Goal: Check status: Check status

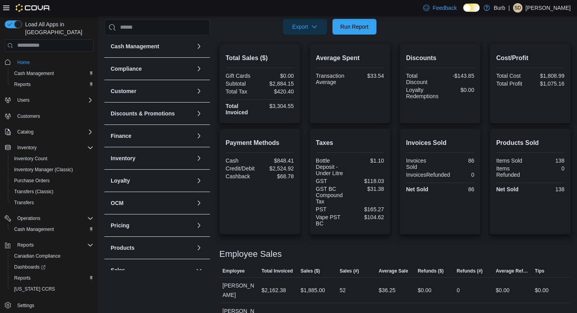
scroll to position [157, 0]
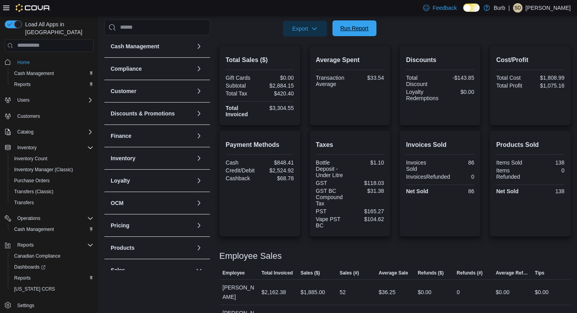
click at [365, 27] on span "Run Report" at bounding box center [354, 28] width 28 height 8
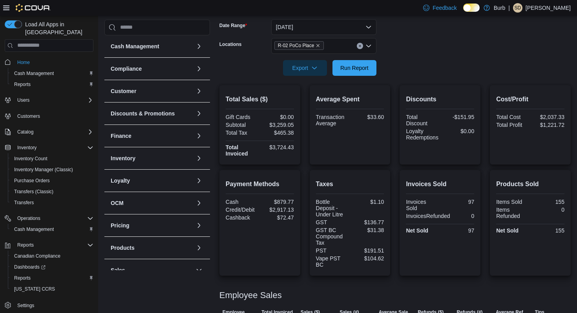
scroll to position [0, 0]
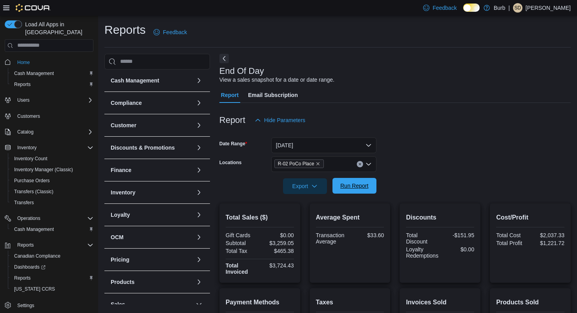
click at [357, 183] on span "Run Report" at bounding box center [354, 186] width 28 height 8
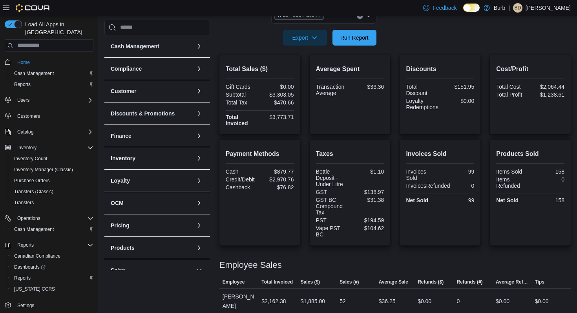
scroll to position [134, 0]
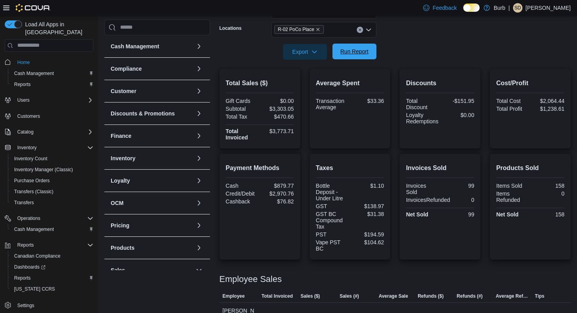
click at [349, 52] on span "Run Report" at bounding box center [354, 52] width 28 height 8
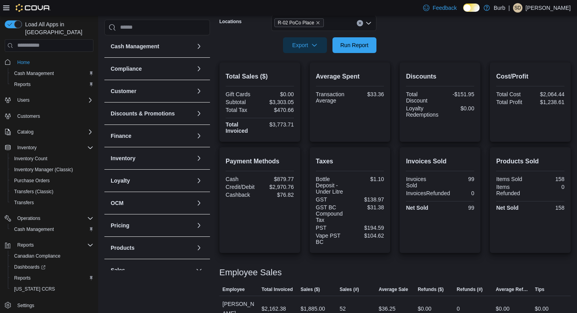
scroll to position [119, 0]
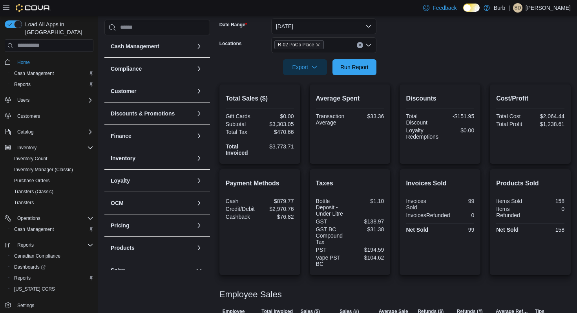
click at [359, 44] on icon "Clear input" at bounding box center [360, 45] width 2 height 2
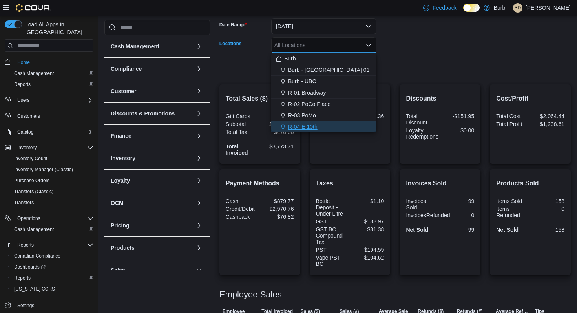
click at [332, 124] on div "R-04 E 10th" at bounding box center [324, 127] width 96 height 8
click at [410, 35] on form "Date Range [DATE] Locations R-04 E 10th Combo box. Selected. R-04 E 10th. Press…" at bounding box center [395, 42] width 351 height 66
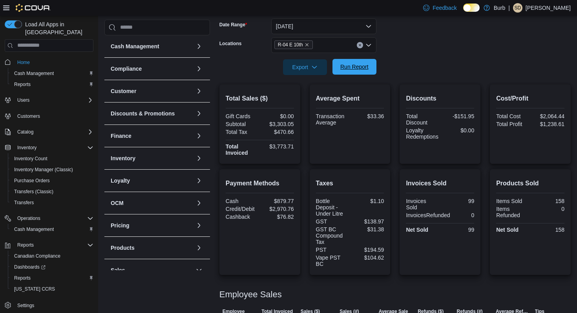
click at [360, 72] on span "Run Report" at bounding box center [354, 67] width 35 height 16
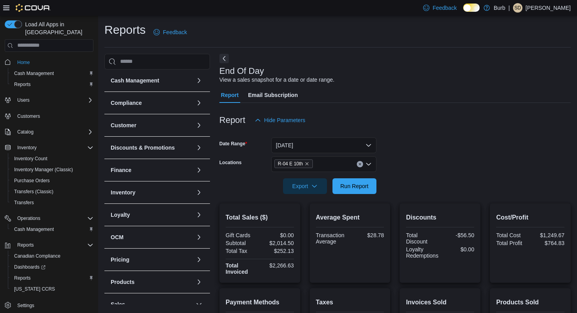
click at [359, 164] on icon "Clear input" at bounding box center [360, 164] width 3 height 3
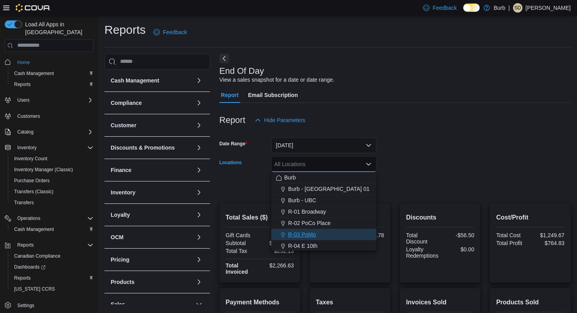
click at [329, 231] on div "R-03 PoMo" at bounding box center [324, 235] width 96 height 8
click at [404, 99] on div "Report Email Subscription" at bounding box center [395, 95] width 351 height 16
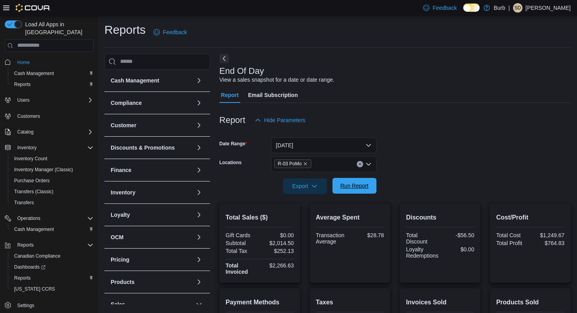
click at [357, 183] on span "Run Report" at bounding box center [354, 186] width 28 height 8
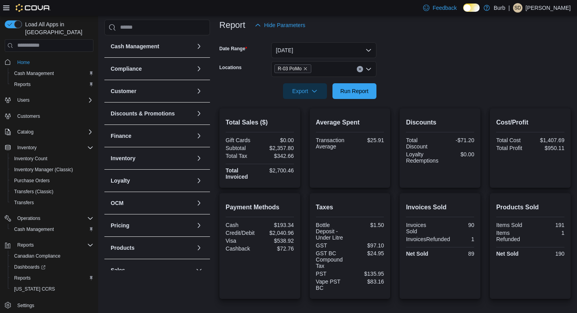
scroll to position [91, 0]
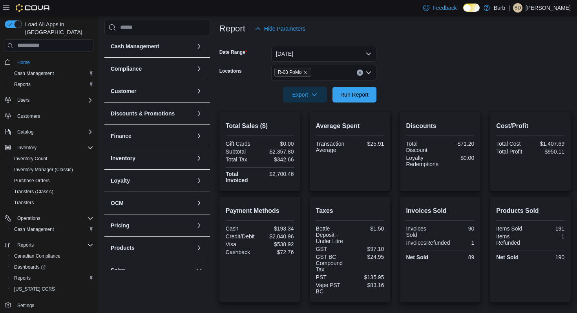
click at [361, 72] on icon "Clear input" at bounding box center [360, 72] width 3 height 3
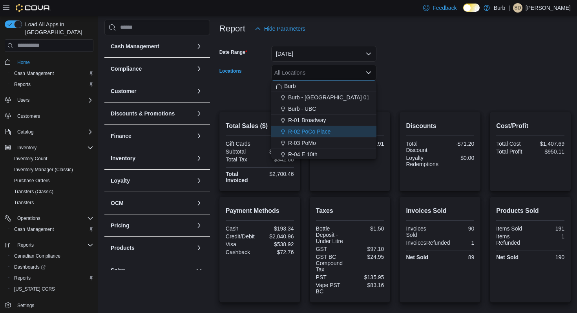
click at [314, 133] on span "R-02 PoCo Place" at bounding box center [309, 132] width 42 height 8
click at [411, 112] on div "Discounts Total Discount -$71.20 Loyalty Redemptions $0.00" at bounding box center [440, 151] width 81 height 79
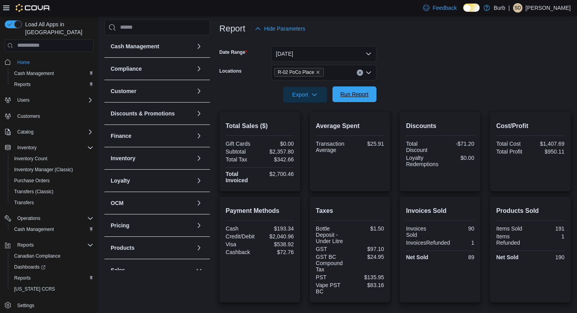
click at [355, 96] on span "Run Report" at bounding box center [354, 94] width 28 height 8
click at [355, 92] on span "Run Report" at bounding box center [354, 94] width 28 height 8
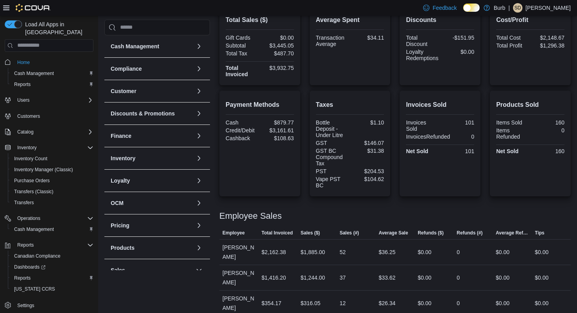
scroll to position [163, 0]
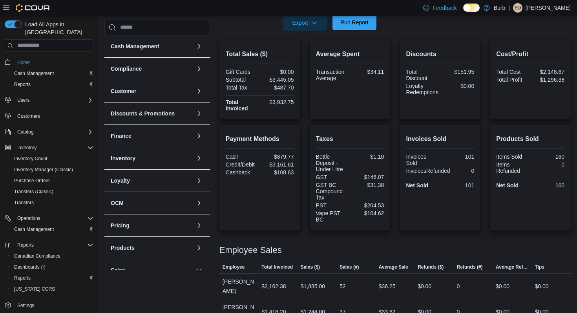
click at [363, 29] on span "Run Report" at bounding box center [354, 23] width 35 height 16
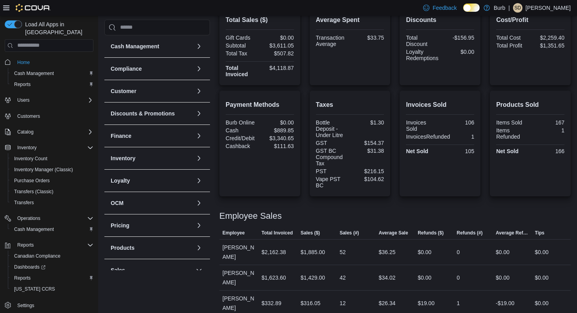
scroll to position [171, 0]
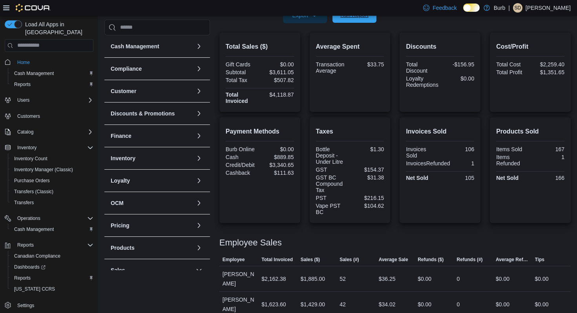
click at [360, 19] on span "Run Report" at bounding box center [354, 15] width 35 height 16
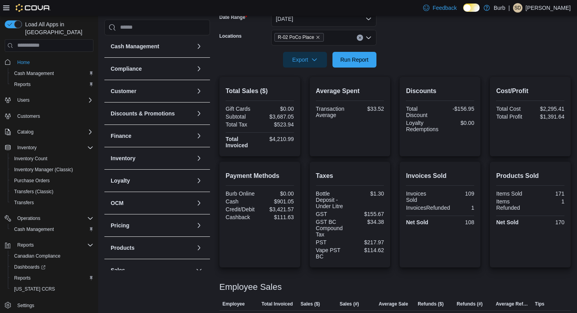
scroll to position [117, 0]
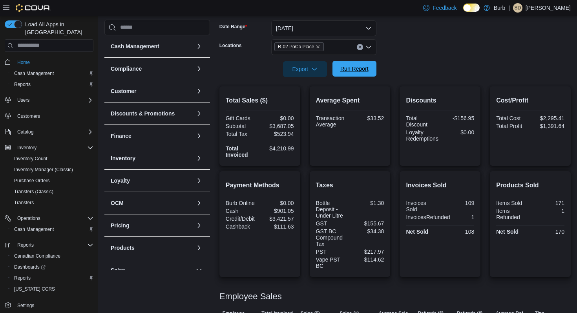
click at [361, 69] on span "Run Report" at bounding box center [354, 69] width 28 height 8
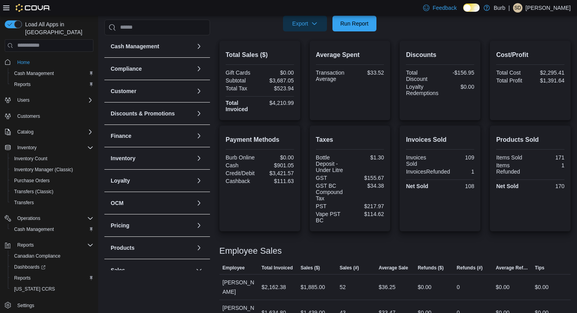
scroll to position [161, 0]
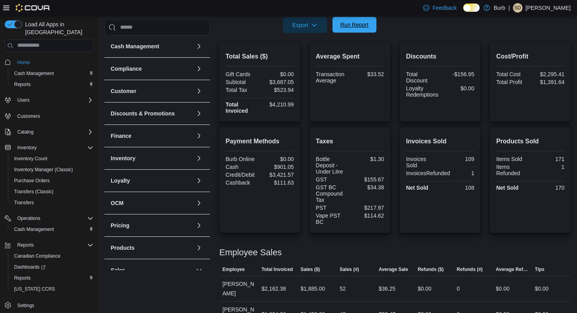
click at [363, 23] on span "Run Report" at bounding box center [354, 25] width 28 height 8
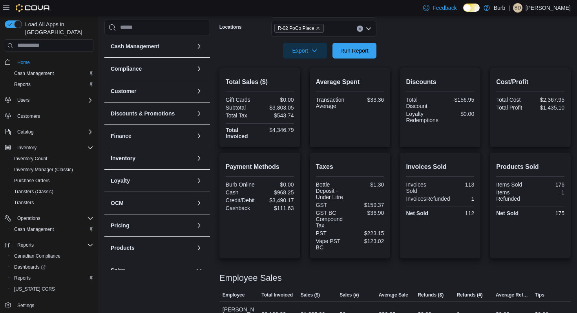
scroll to position [135, 0]
click at [348, 57] on span "Run Report" at bounding box center [354, 51] width 35 height 16
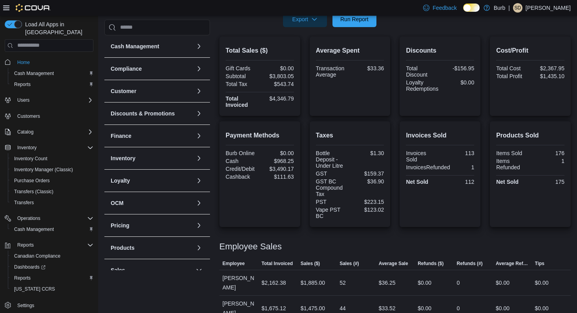
scroll to position [156, 0]
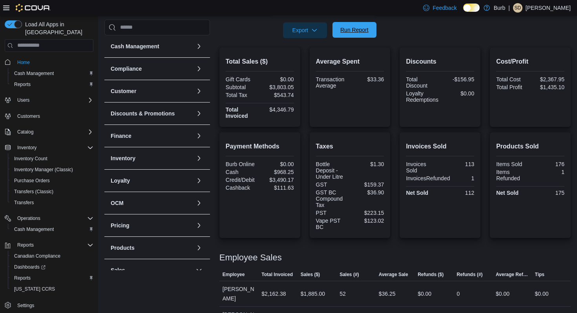
click at [354, 35] on span "Run Report" at bounding box center [354, 30] width 35 height 16
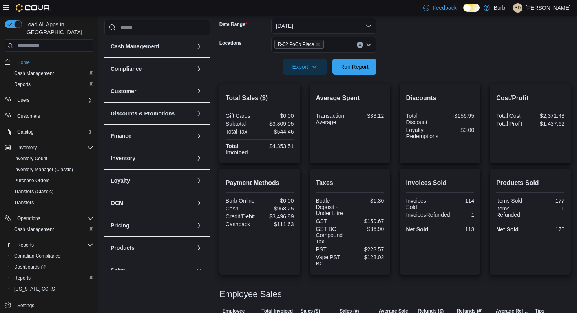
scroll to position [117, 0]
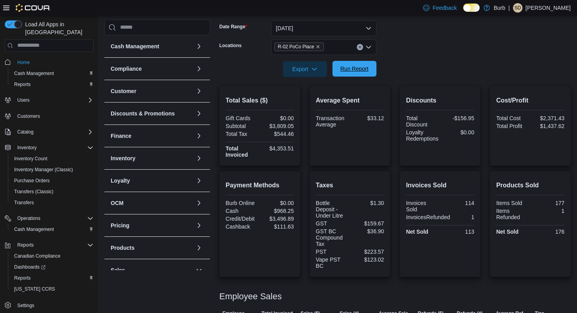
click at [358, 67] on span "Run Report" at bounding box center [354, 69] width 28 height 8
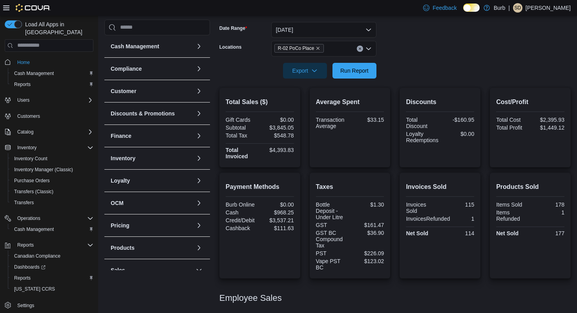
scroll to position [108, 0]
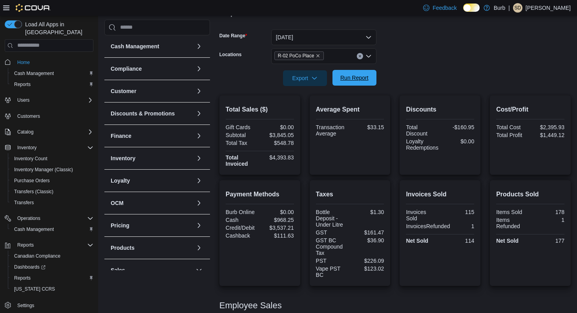
click at [352, 73] on span "Run Report" at bounding box center [354, 78] width 35 height 16
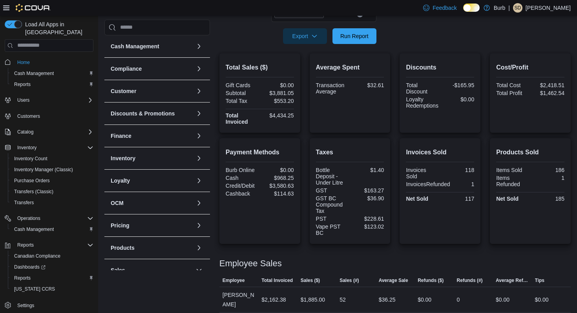
scroll to position [198, 0]
